Goal: Entertainment & Leisure: Consume media (video, audio)

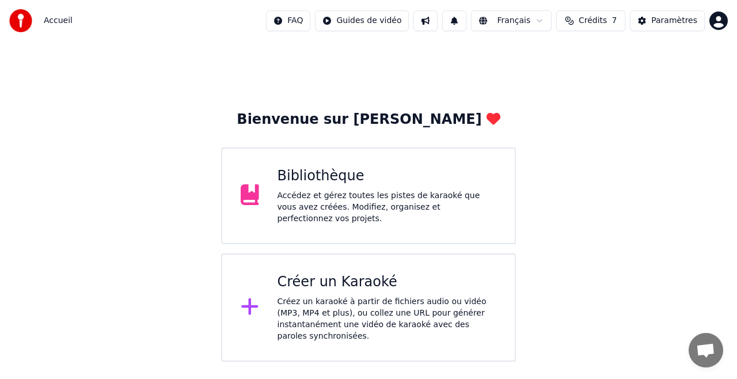
click at [311, 201] on div "Accédez et gérez toutes les pistes de karaoké que vous avez créées. Modifiez, o…" at bounding box center [386, 207] width 219 height 35
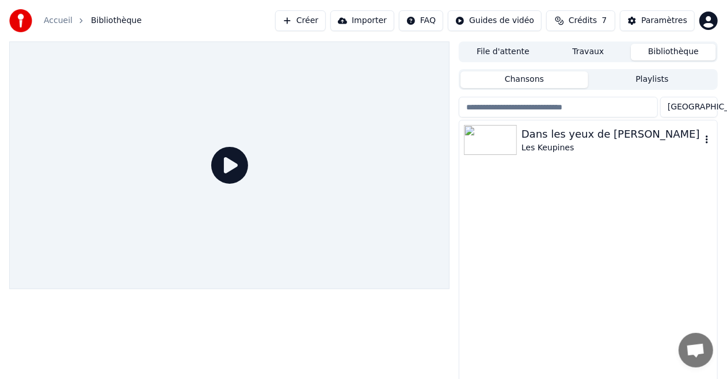
click at [550, 139] on div "Dans les yeux de [PERSON_NAME]" at bounding box center [611, 134] width 180 height 16
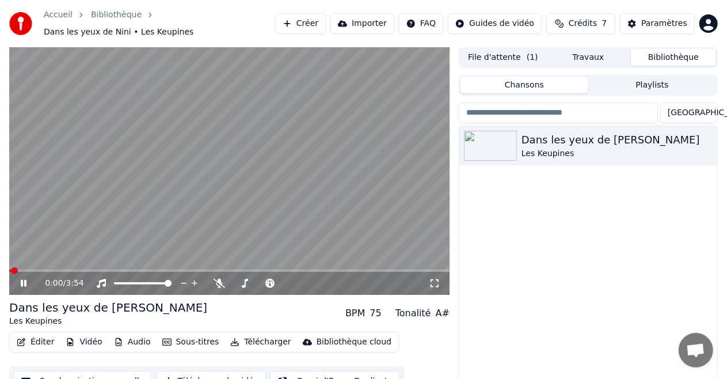
click at [23, 280] on icon at bounding box center [24, 283] width 6 height 7
click at [435, 279] on icon at bounding box center [435, 283] width 12 height 9
